Goal: Task Accomplishment & Management: Use online tool/utility

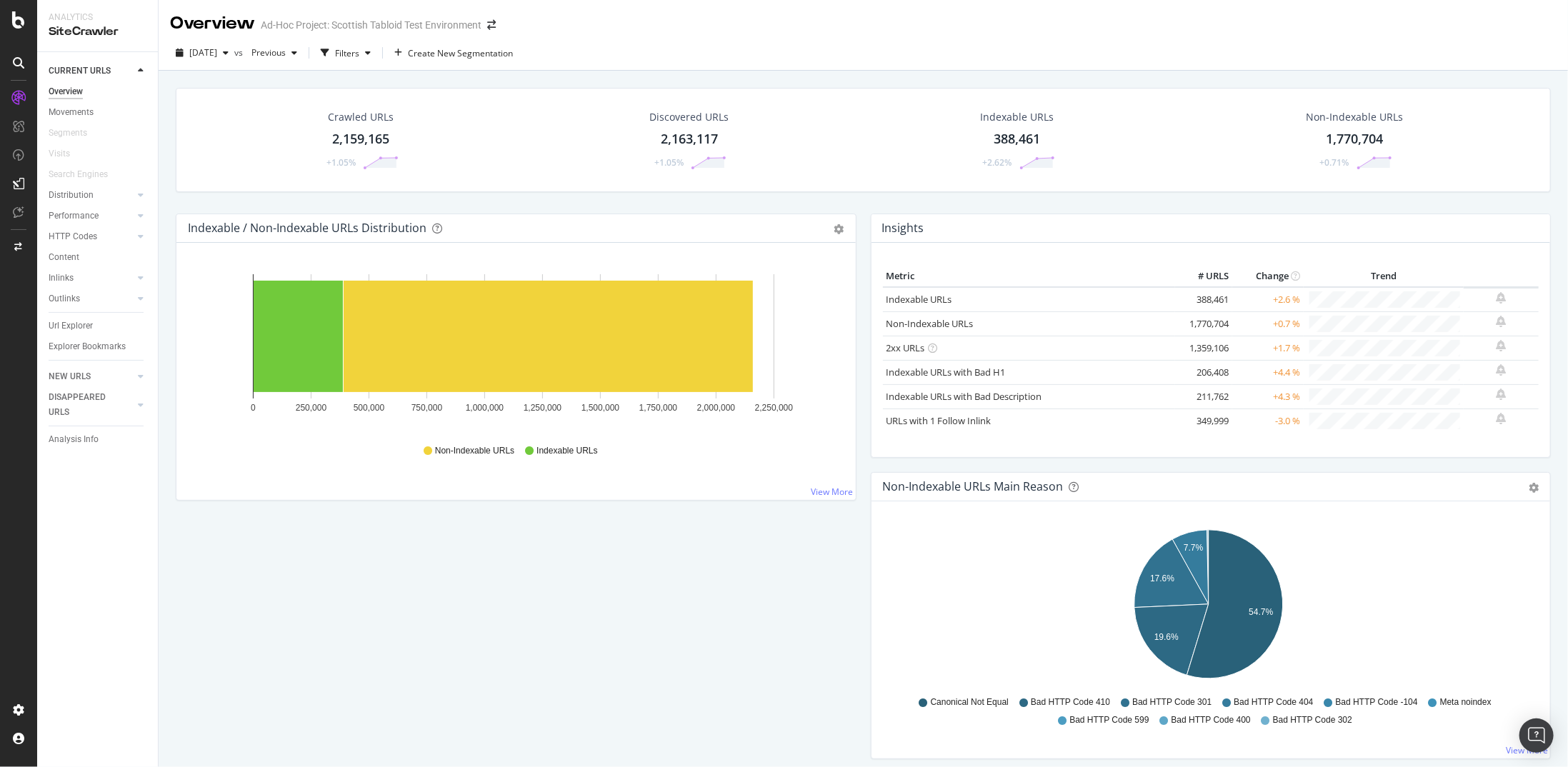
click at [71, 88] on div "Overview" at bounding box center [65, 91] width 34 height 15
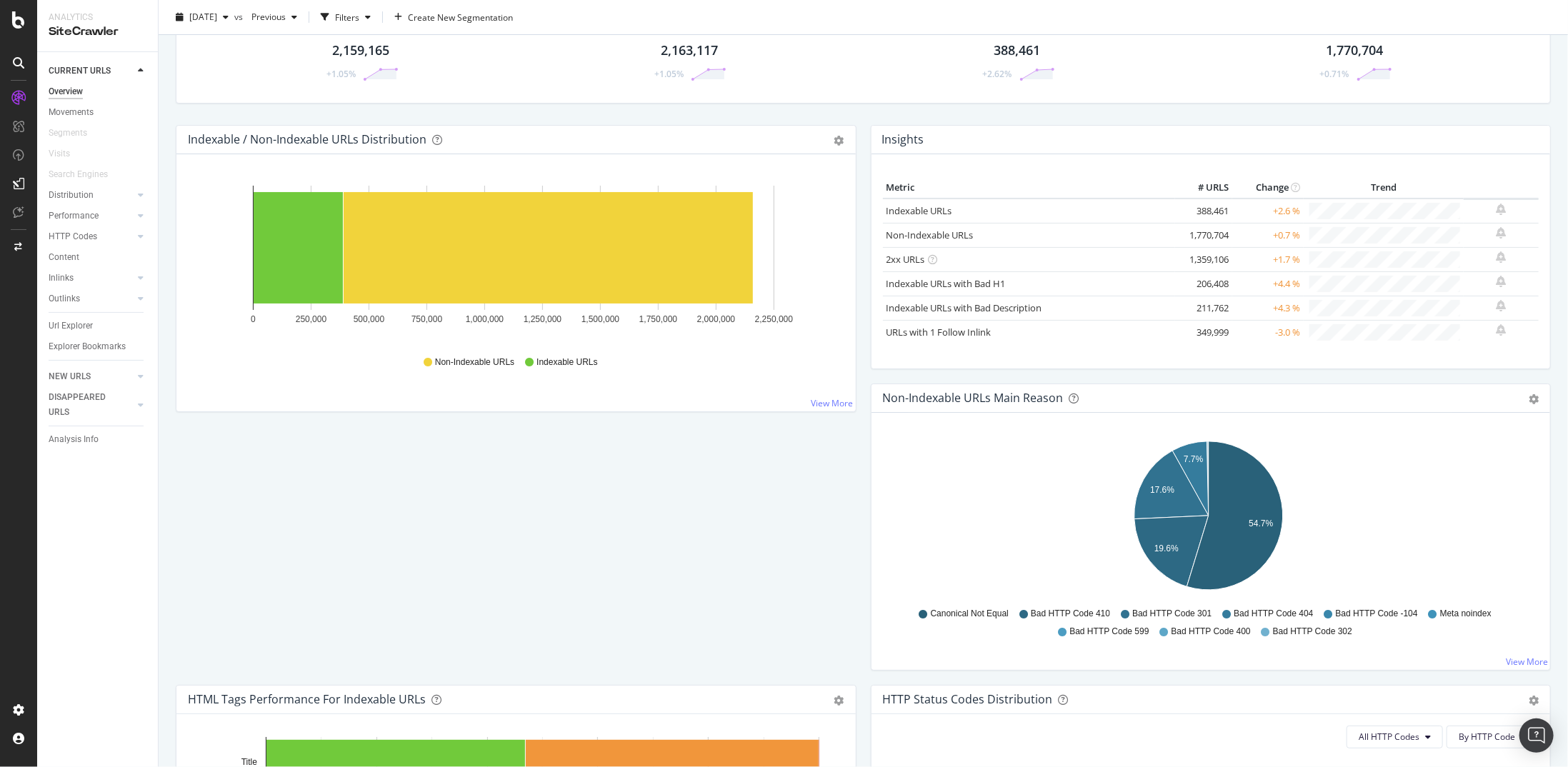
scroll to position [143, 0]
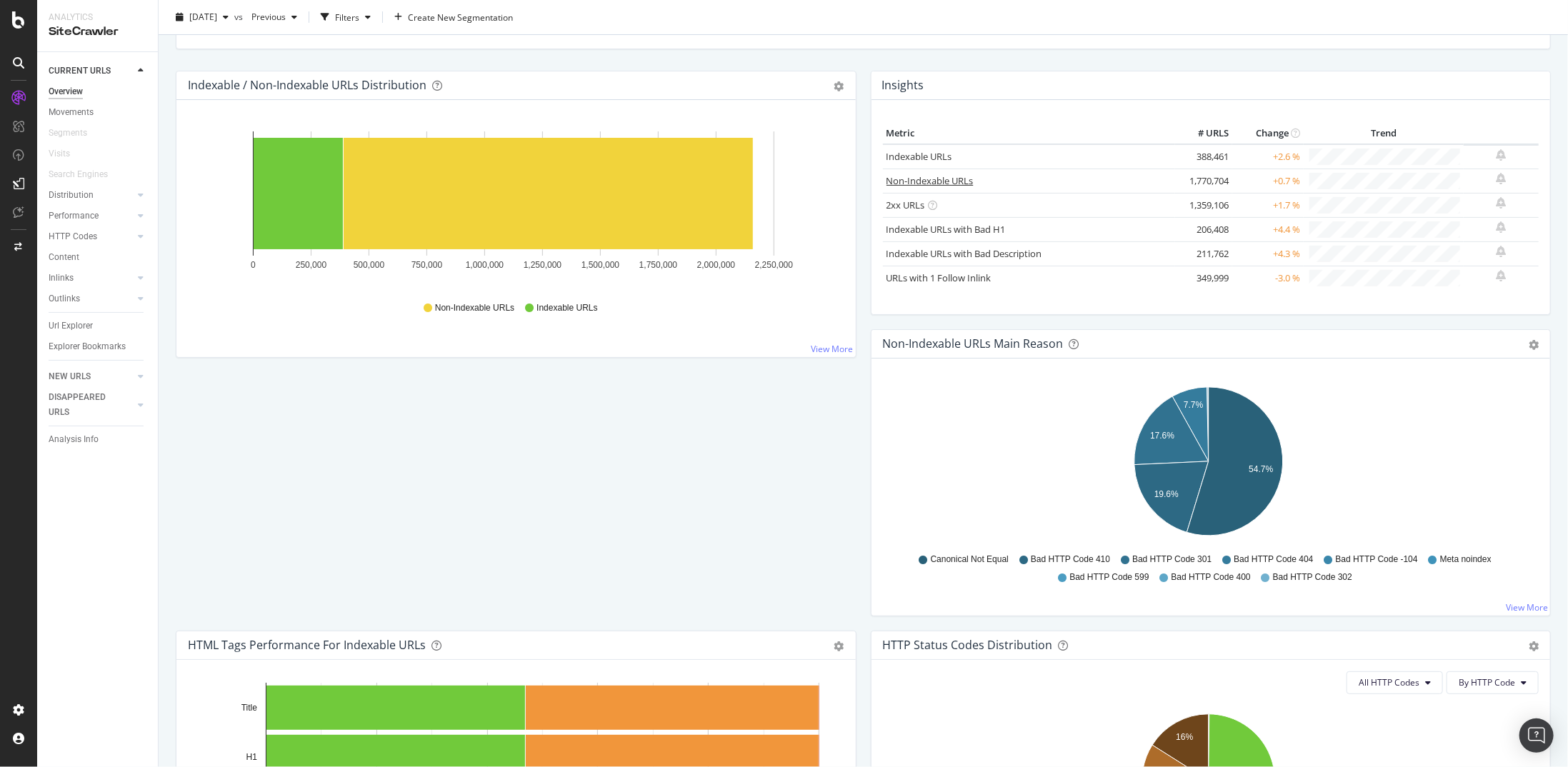
click at [906, 175] on link "Non-Indexable URLs" at bounding box center [929, 181] width 87 height 13
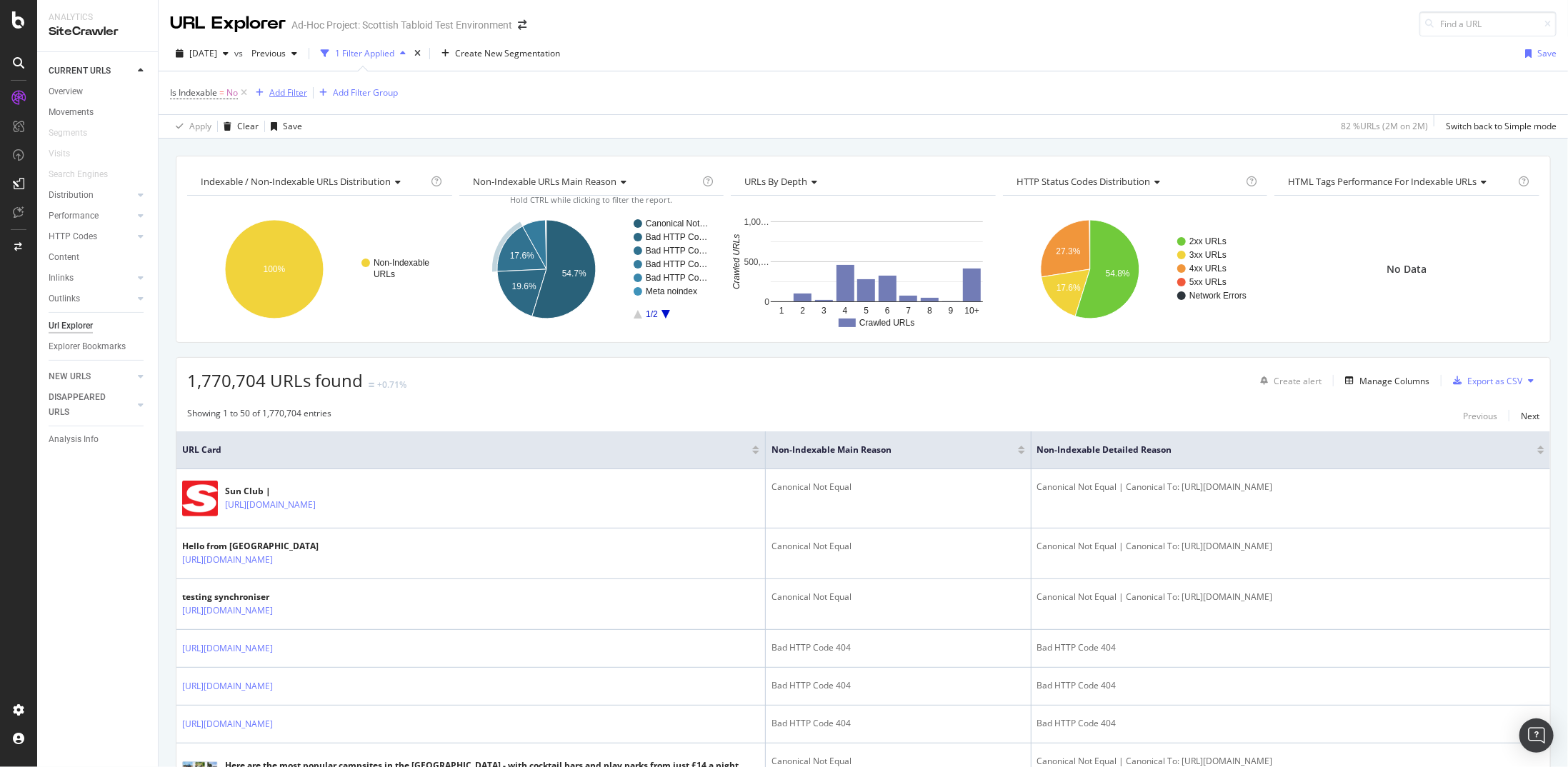
click at [282, 87] on div "Add Filter" at bounding box center [288, 93] width 38 height 13
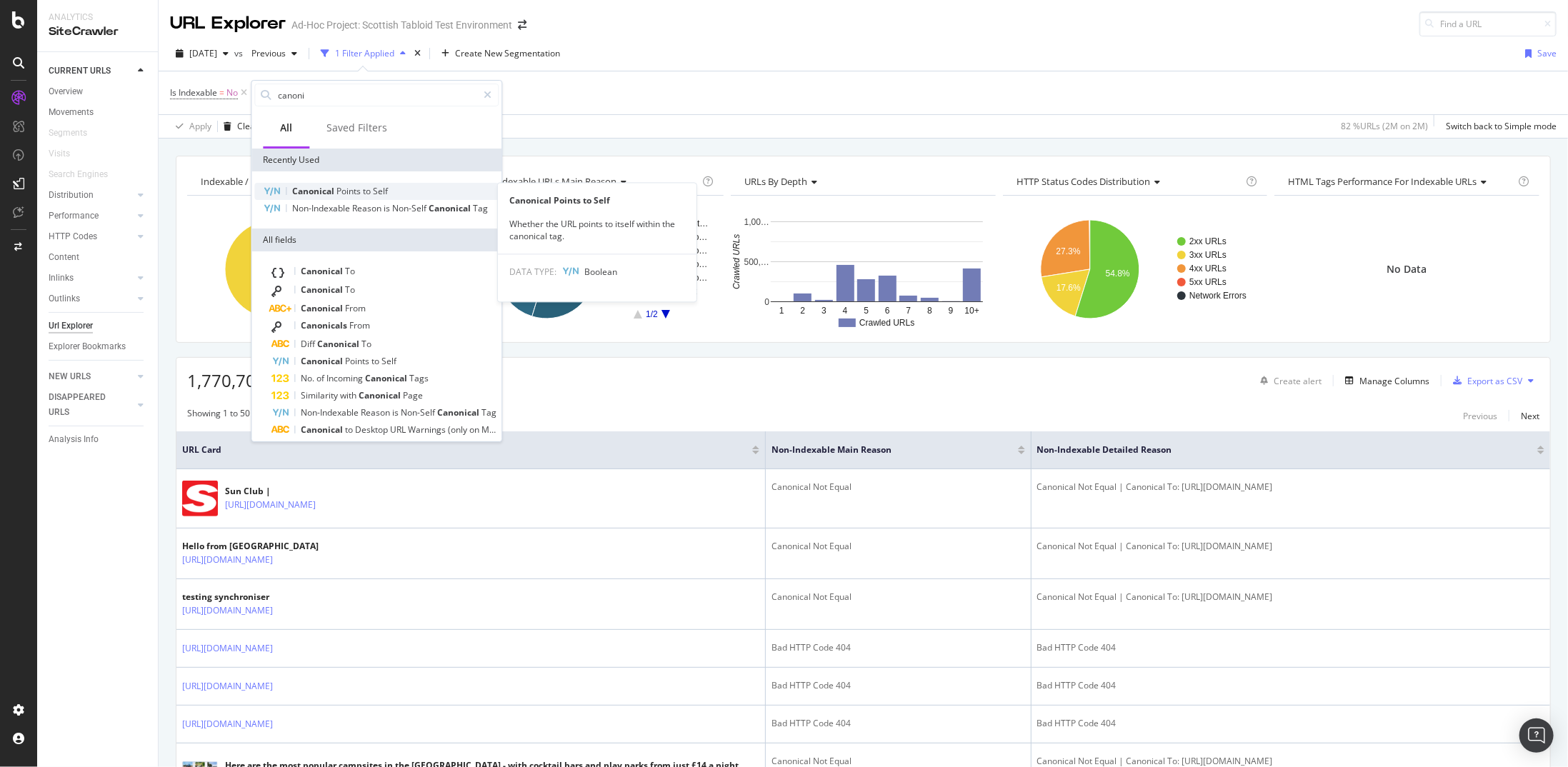
type input "canoni"
click at [358, 184] on div "Canonical Points to Self" at bounding box center [376, 190] width 244 height 17
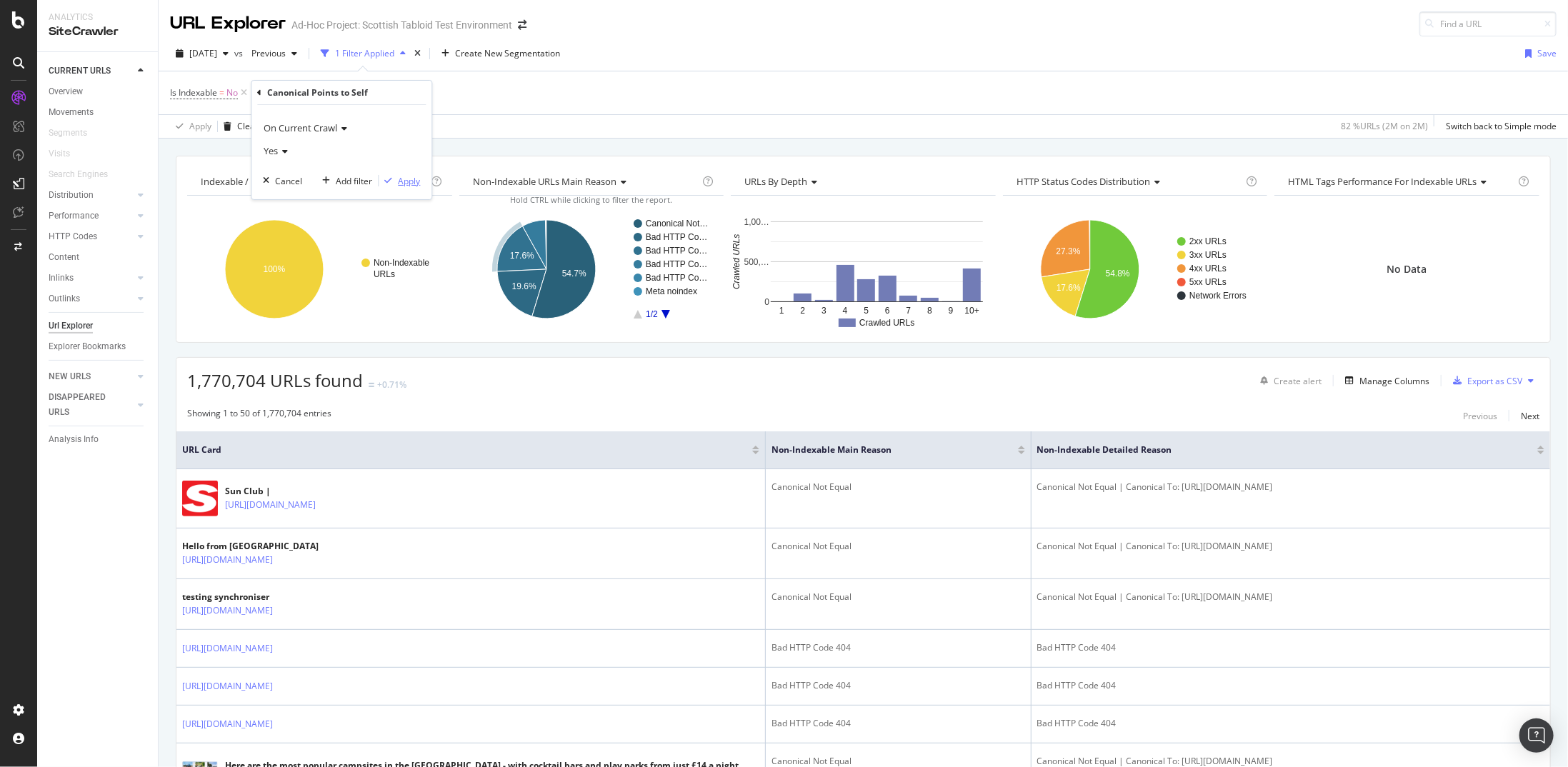
click at [413, 181] on div "Apply" at bounding box center [409, 181] width 22 height 13
